Goal: Task Accomplishment & Management: Use online tool/utility

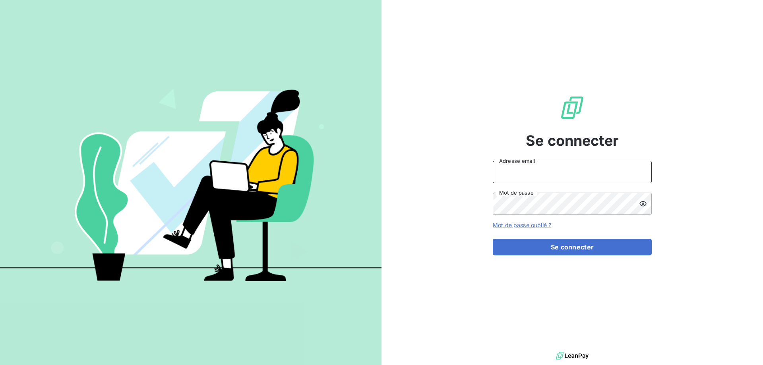
click at [517, 176] on input "Adresse email" at bounding box center [571, 172] width 159 height 22
type input "[PERSON_NAME][EMAIL_ADDRESS][DOMAIN_NAME]"
click at [639, 205] on icon at bounding box center [643, 204] width 8 height 8
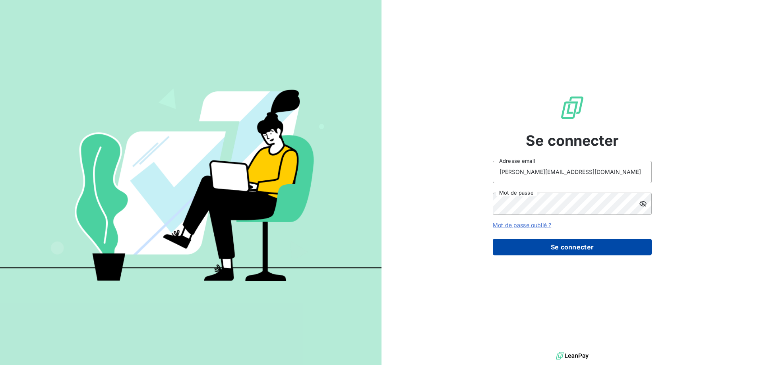
click at [565, 247] on button "Se connecter" at bounding box center [571, 247] width 159 height 17
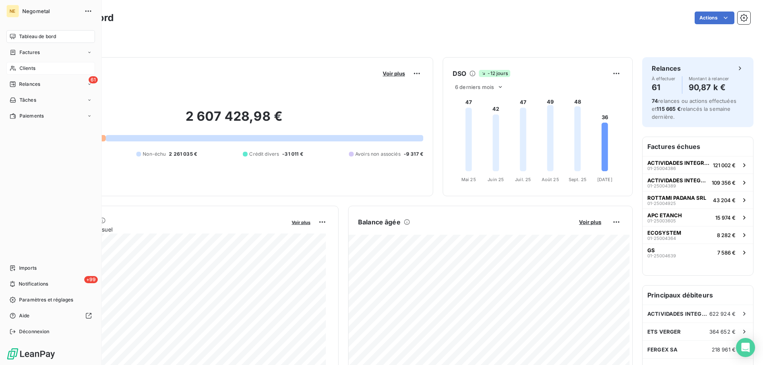
click at [31, 69] on span "Clients" at bounding box center [27, 68] width 16 height 7
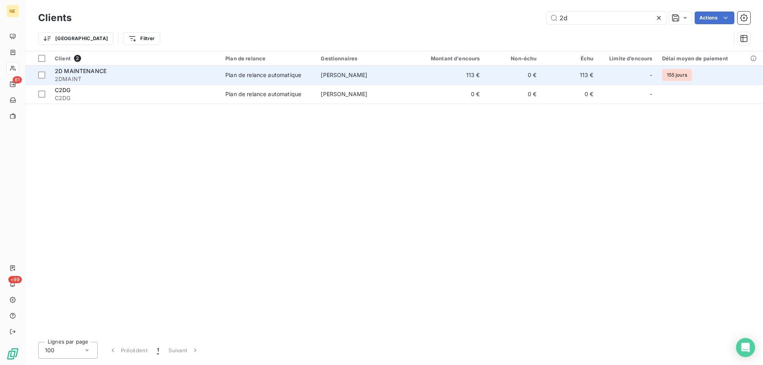
type input "2d"
click at [178, 76] on span "2DMAINT" at bounding box center [135, 79] width 161 height 8
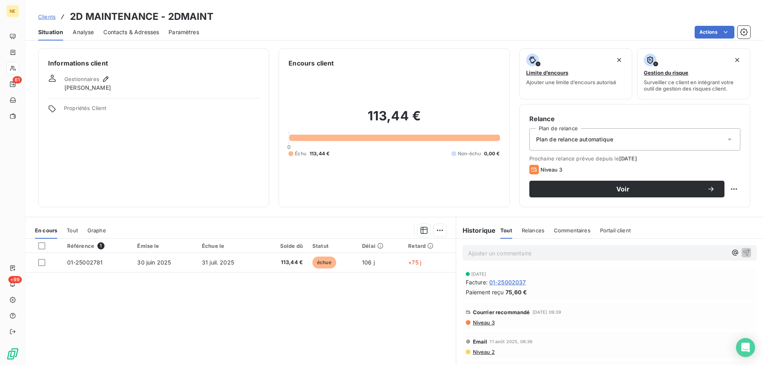
click at [484, 285] on span "Facture :" at bounding box center [476, 282] width 22 height 8
click at [480, 244] on div "Ajouter un commentaire ﻿" at bounding box center [609, 253] width 307 height 28
click at [480, 247] on div "Ajouter un commentaire ﻿" at bounding box center [609, 252] width 294 height 15
click at [478, 255] on p "Ajouter un commentaire ﻿" at bounding box center [597, 253] width 259 height 10
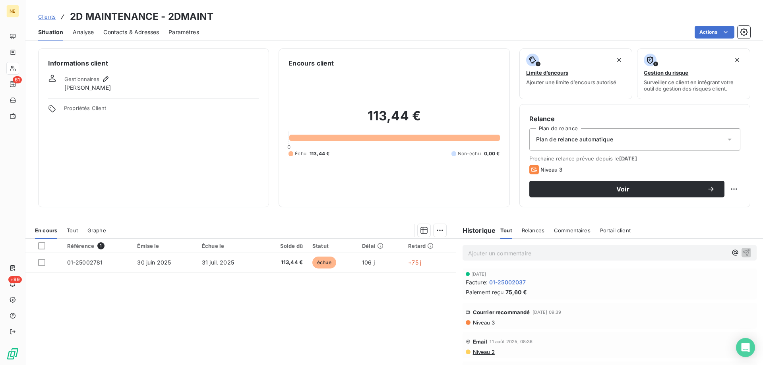
scroll to position [50, 0]
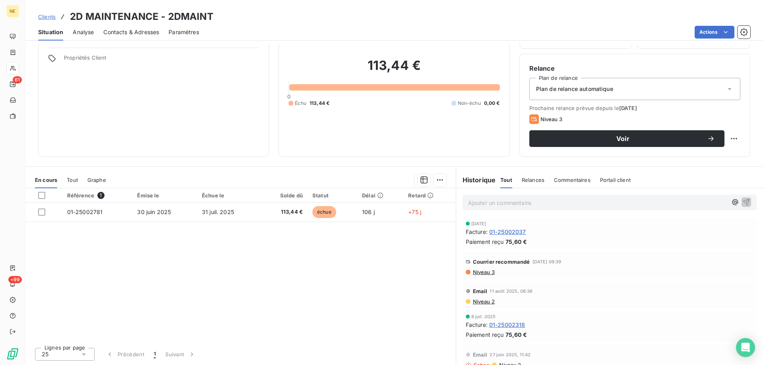
click at [473, 273] on span "Niveau 3" at bounding box center [483, 272] width 23 height 6
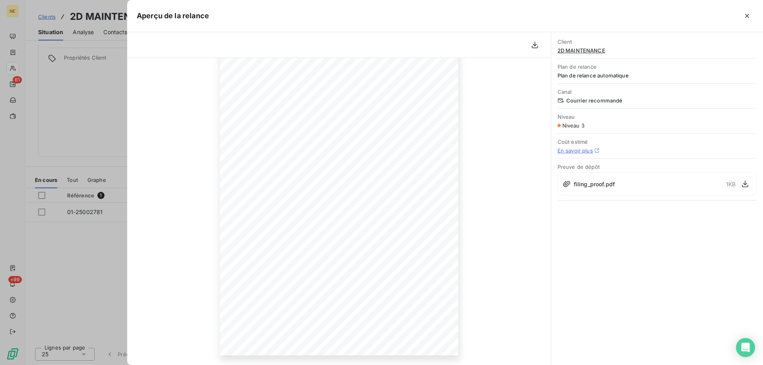
scroll to position [0, 0]
click at [747, 15] on icon "button" at bounding box center [747, 16] width 4 height 4
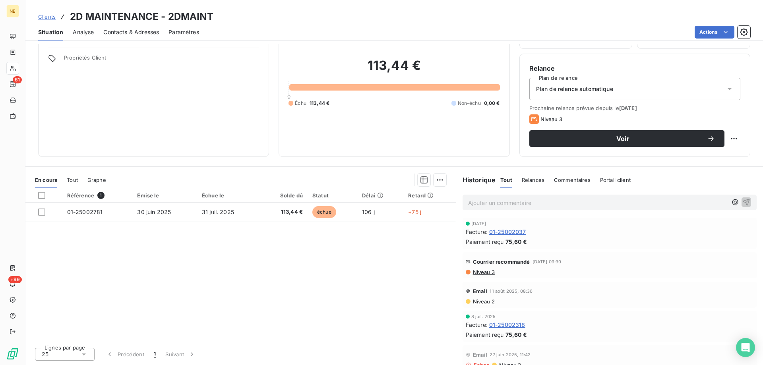
click at [493, 205] on p "Ajouter un commentaire ﻿" at bounding box center [597, 203] width 259 height 10
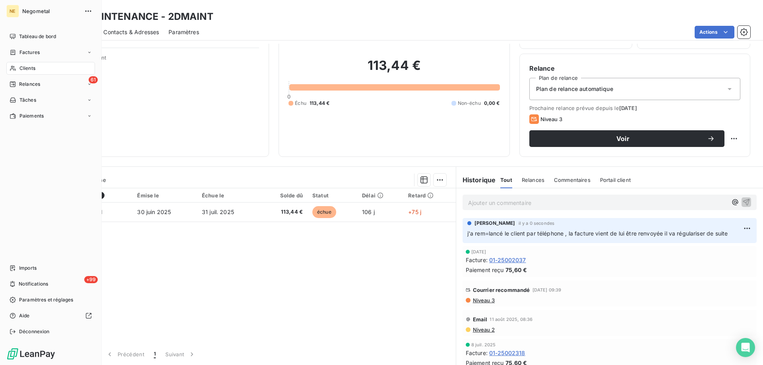
click at [25, 65] on div "Clients" at bounding box center [50, 68] width 89 height 13
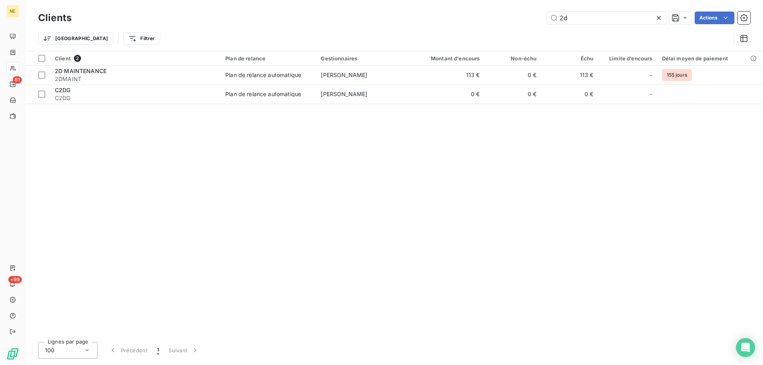
drag, startPoint x: 564, startPoint y: 20, endPoint x: 540, endPoint y: 20, distance: 23.4
click at [540, 20] on div "2d Actions" at bounding box center [415, 18] width 669 height 13
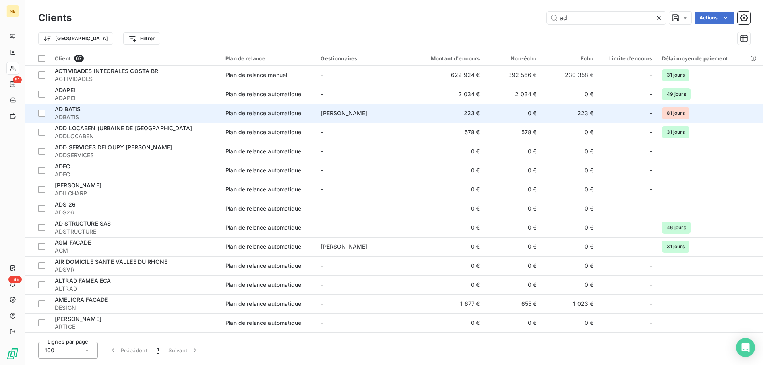
type input "ad"
click at [116, 104] on td "AD BATIS ADBATIS" at bounding box center [135, 113] width 170 height 19
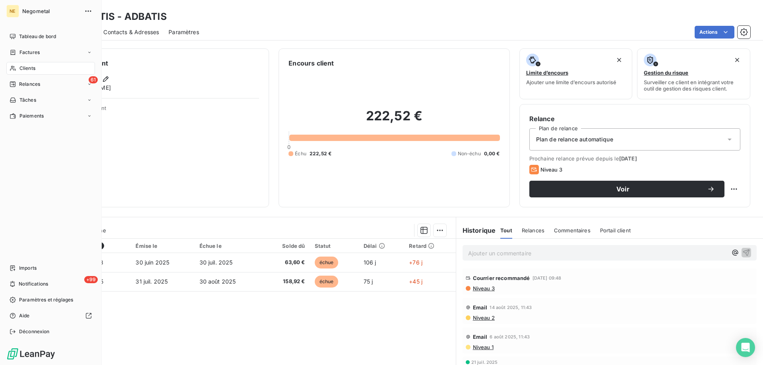
click at [26, 67] on span "Clients" at bounding box center [27, 68] width 16 height 7
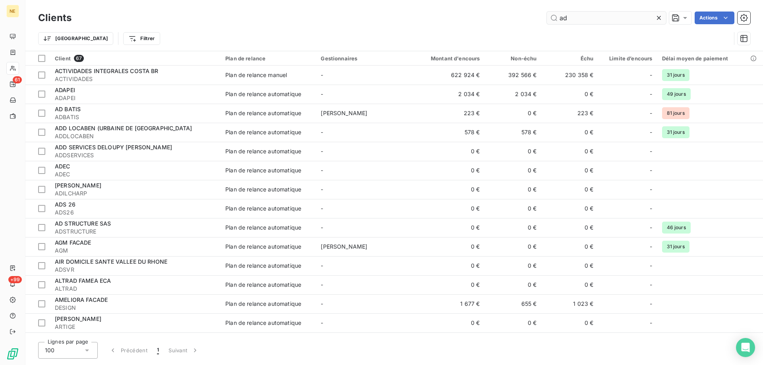
drag, startPoint x: 581, startPoint y: 20, endPoint x: 551, endPoint y: 19, distance: 30.2
click at [551, 19] on input "ad" at bounding box center [605, 18] width 119 height 13
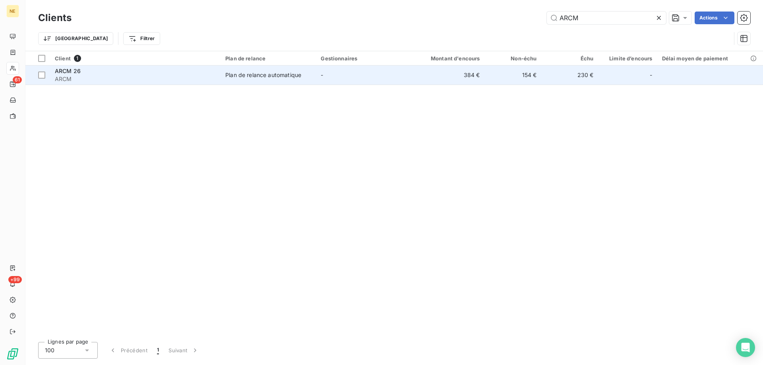
type input "ARCM"
click at [329, 81] on td "-" at bounding box center [362, 75] width 92 height 19
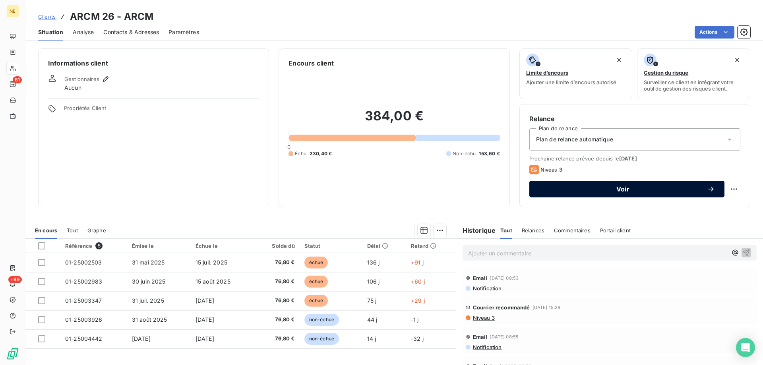
click at [617, 188] on span "Voir" at bounding box center [623, 189] width 168 height 6
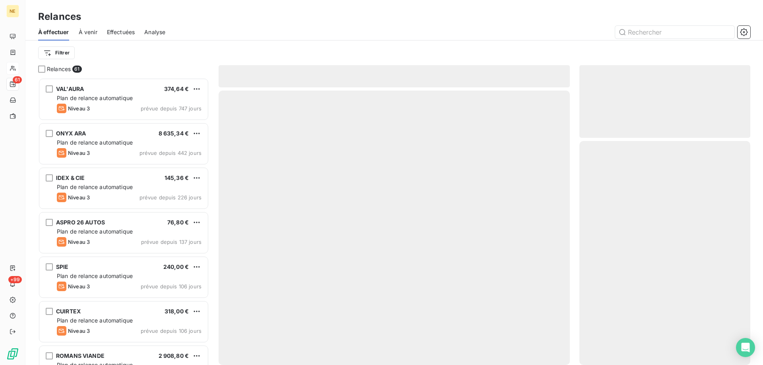
scroll to position [281, 165]
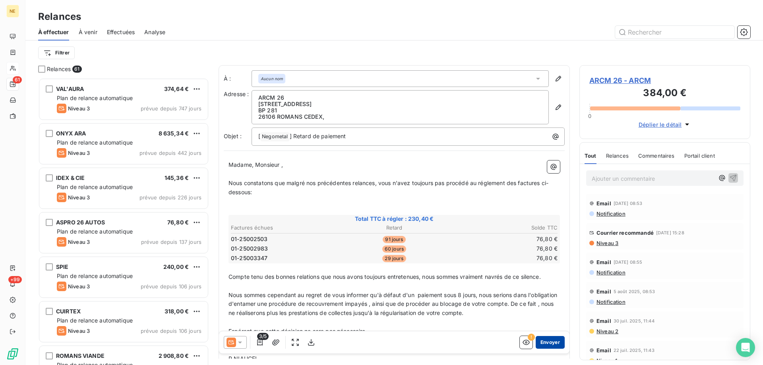
click at [550, 343] on button "Envoyer" at bounding box center [549, 342] width 29 height 13
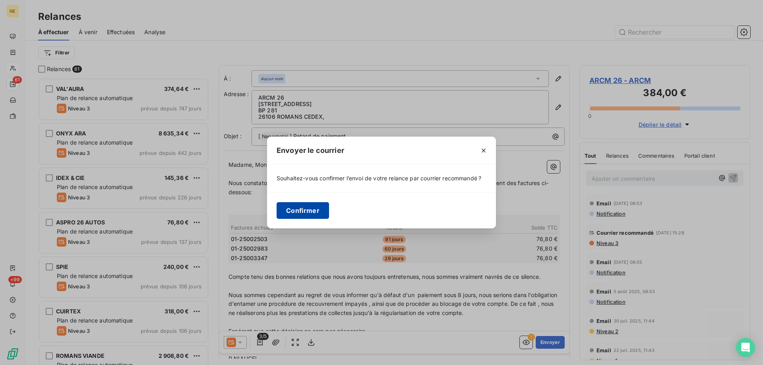
click at [291, 207] on button "Confirmer" at bounding box center [302, 210] width 52 height 17
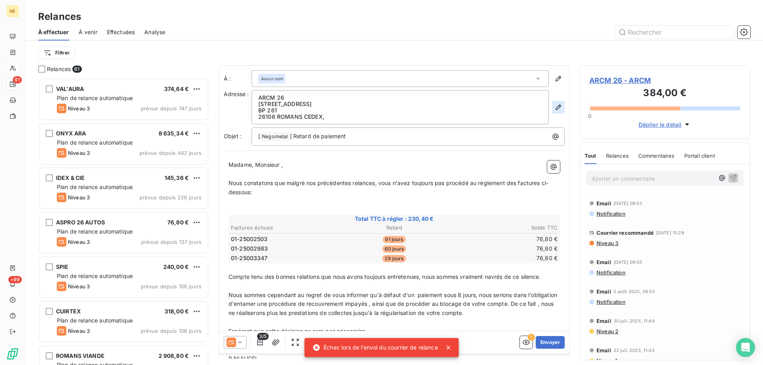
click at [555, 108] on icon "button" at bounding box center [558, 107] width 6 height 6
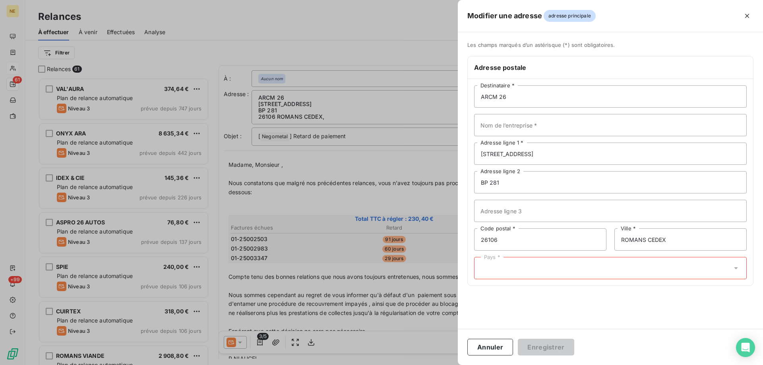
click at [630, 267] on div "Pays *" at bounding box center [610, 268] width 272 height 22
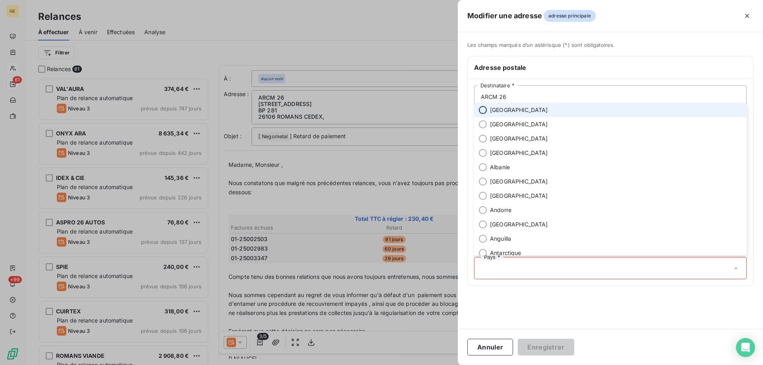
click at [482, 112] on input "radio" at bounding box center [483, 110] width 8 height 8
radio input "true"
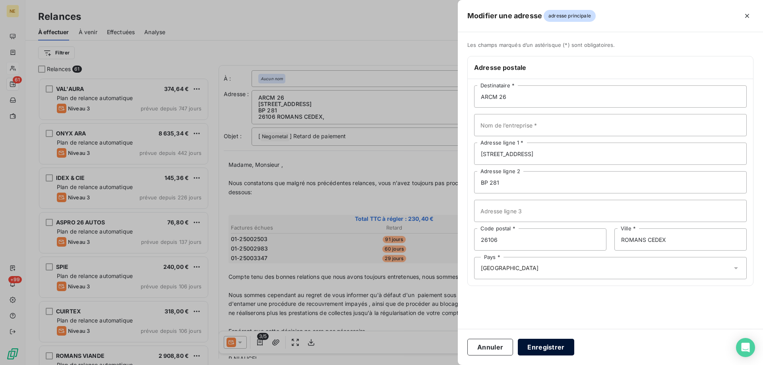
click at [543, 343] on button "Enregistrer" at bounding box center [545, 347] width 56 height 17
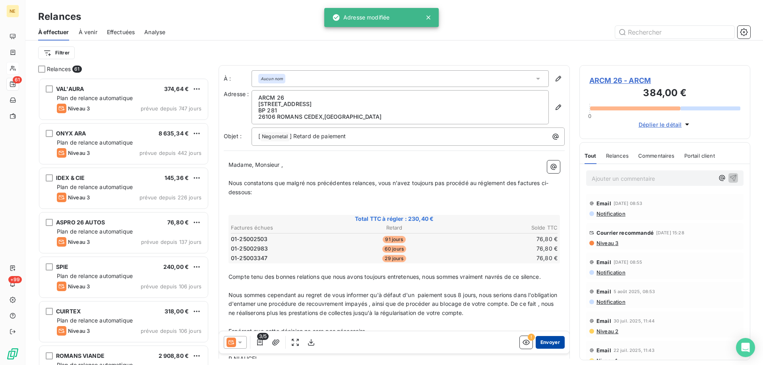
click at [548, 347] on button "Envoyer" at bounding box center [549, 342] width 29 height 13
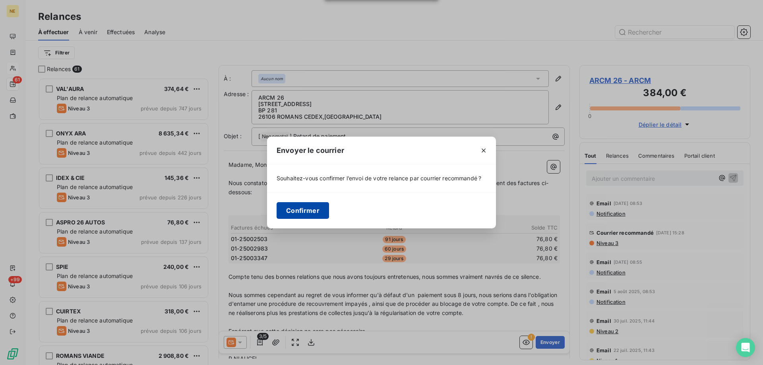
click at [308, 210] on button "Confirmer" at bounding box center [302, 210] width 52 height 17
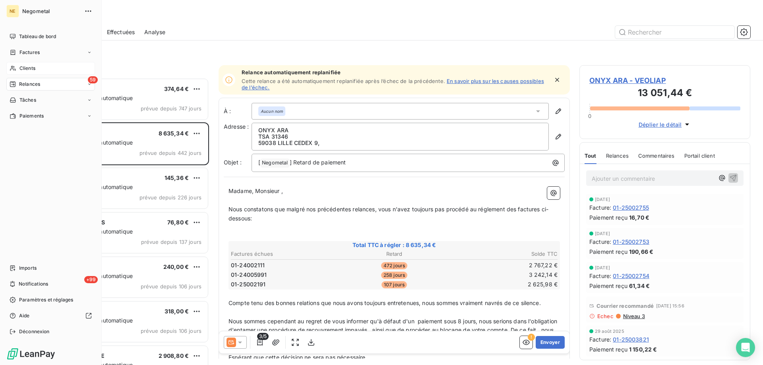
click at [19, 68] on div "Clients" at bounding box center [50, 68] width 89 height 13
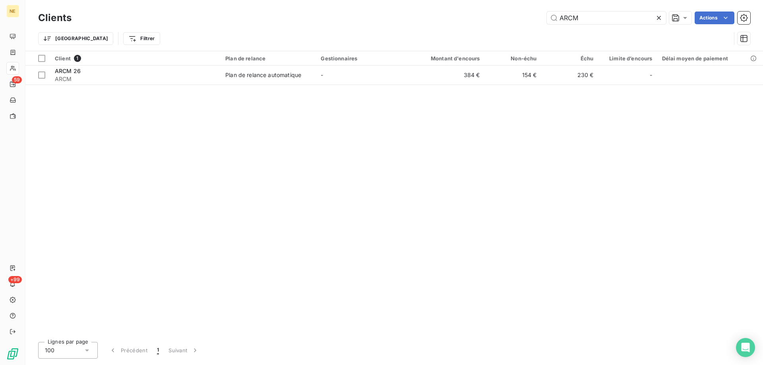
drag, startPoint x: 584, startPoint y: 17, endPoint x: 537, endPoint y: 24, distance: 47.4
click at [537, 24] on div "Clients ARCM Actions" at bounding box center [394, 18] width 712 height 17
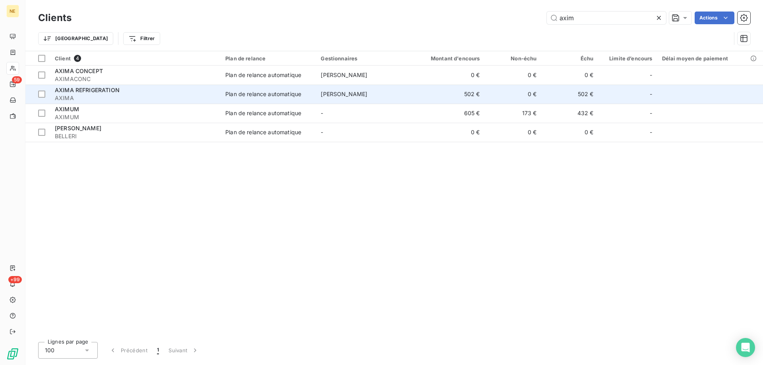
type input "axim"
click at [201, 89] on div "AXIMA REFRIGERATION" at bounding box center [135, 90] width 161 height 8
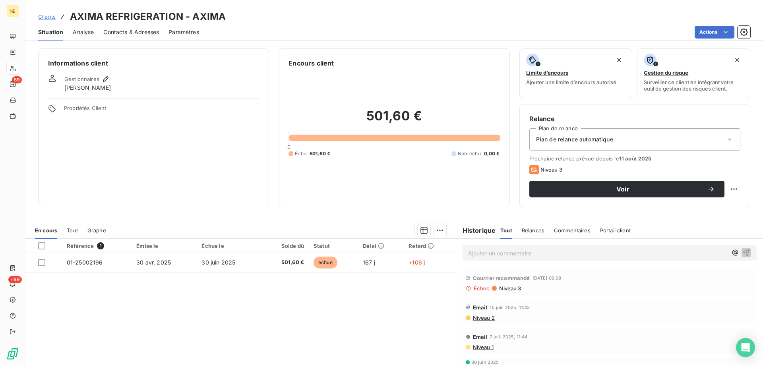
click at [484, 257] on p "Ajouter un commentaire ﻿" at bounding box center [597, 253] width 259 height 10
